Goal: Information Seeking & Learning: Understand process/instructions

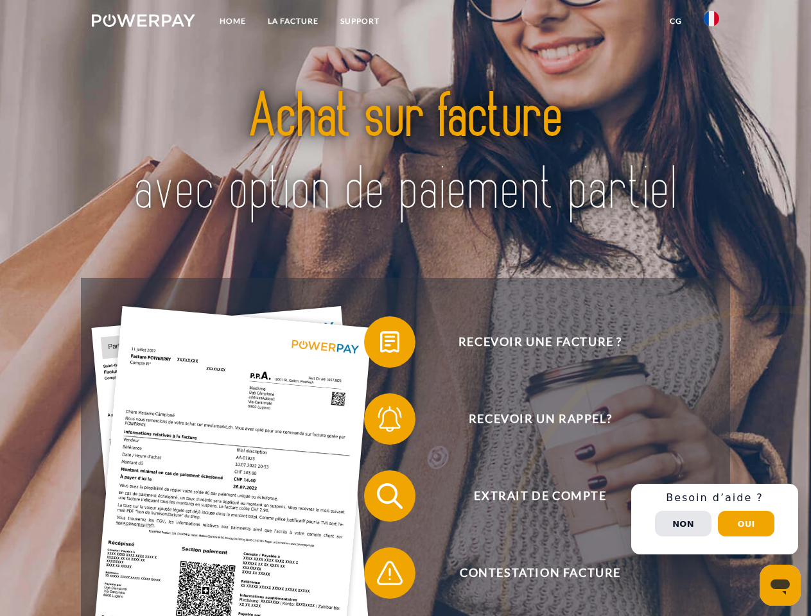
click at [143, 22] on img at bounding box center [143, 20] width 103 height 13
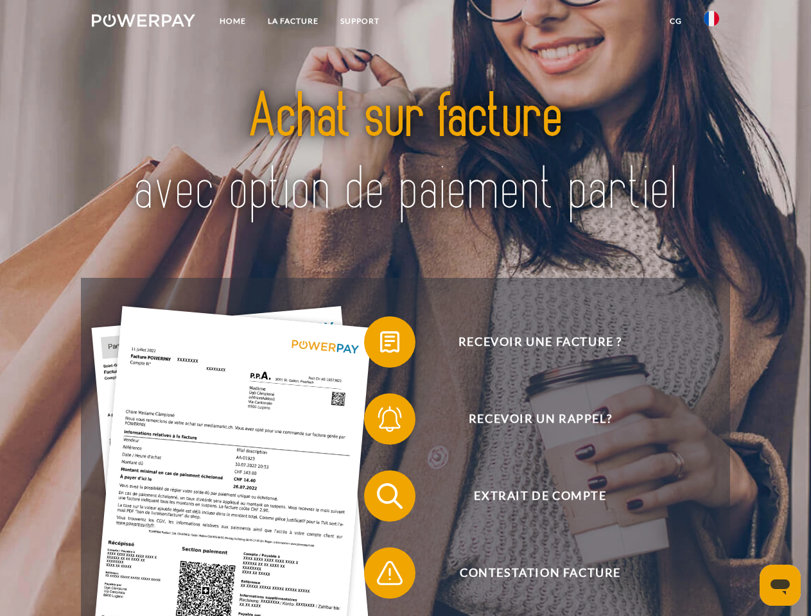
click at [711, 22] on img at bounding box center [711, 18] width 15 height 15
click at [675, 21] on link "CG" at bounding box center [676, 21] width 34 height 23
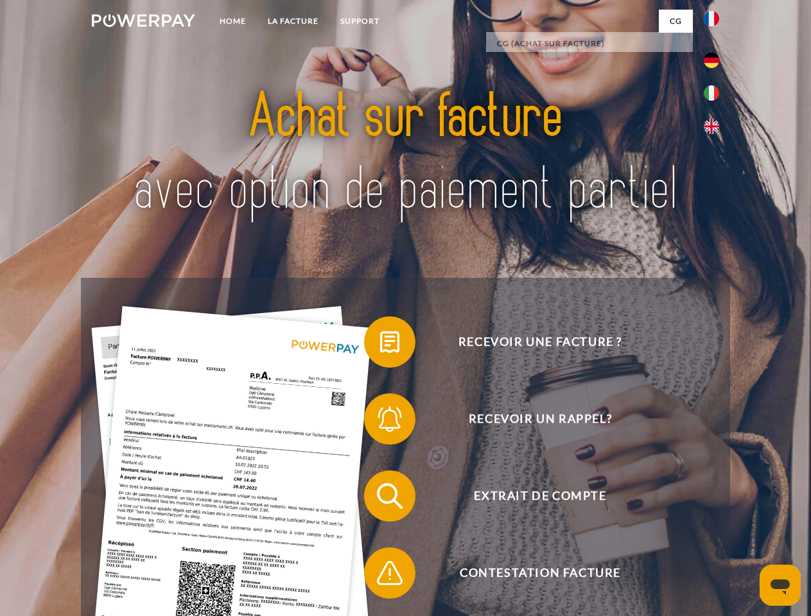
click at [380, 345] on span at bounding box center [370, 342] width 64 height 64
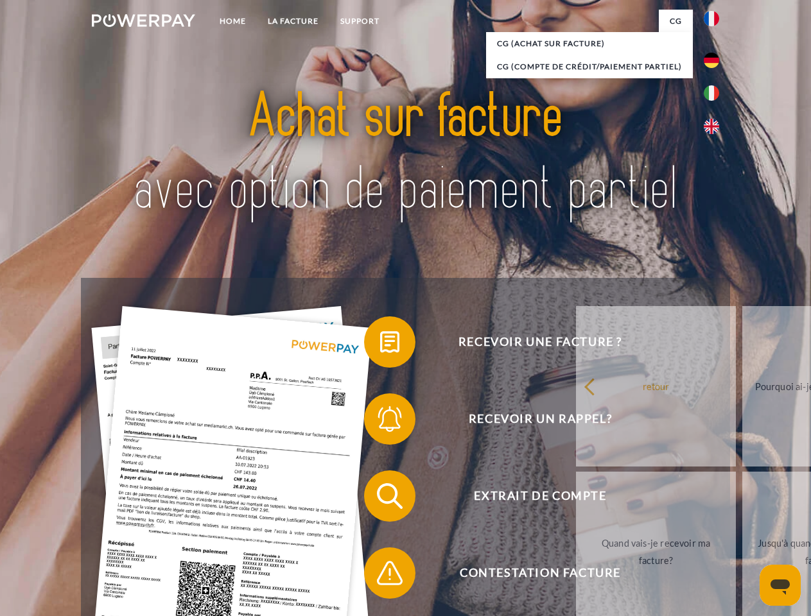
click at [380, 422] on span at bounding box center [370, 419] width 64 height 64
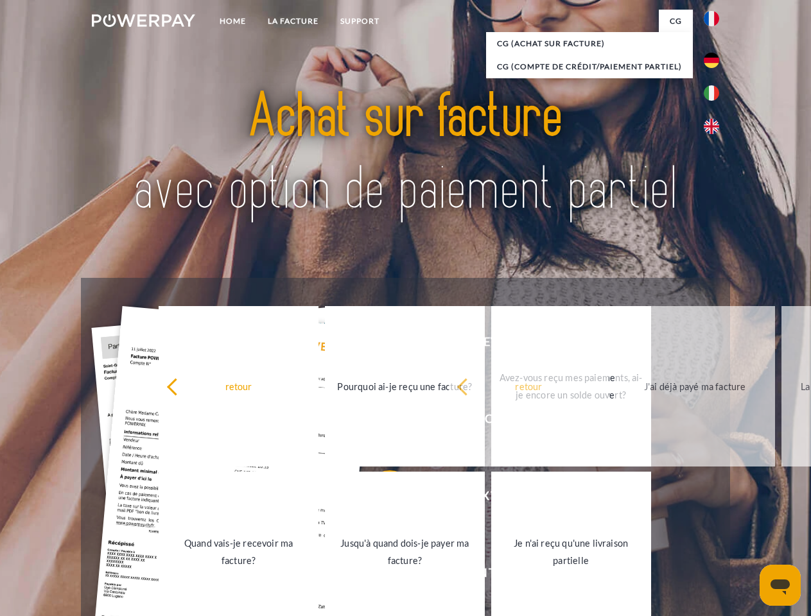
click at [380, 499] on link "Jusqu'à quand dois-je payer ma facture?" at bounding box center [405, 552] width 160 height 160
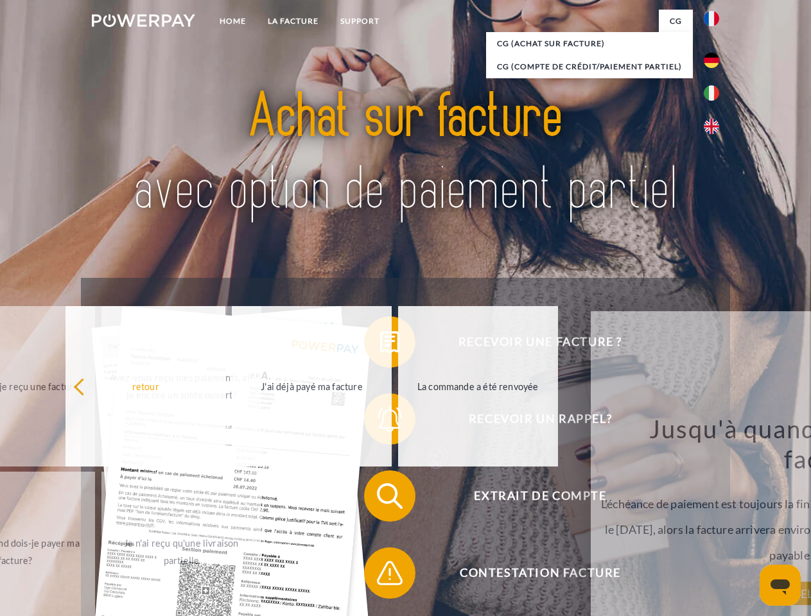
click at [380, 576] on span at bounding box center [370, 573] width 64 height 64
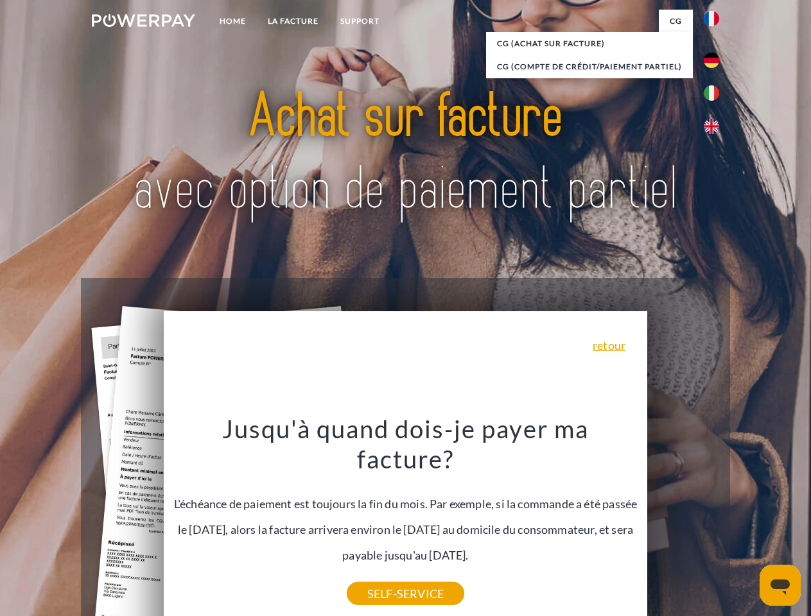
click at [714, 519] on div "Recevoir une facture ? Recevoir un rappel? Extrait de compte retour" at bounding box center [405, 535] width 648 height 514
click at [683, 522] on span "Extrait de compte" at bounding box center [540, 495] width 315 height 51
click at [746, 524] on header "Home LA FACTURE Support" at bounding box center [405, 443] width 811 height 886
